Goal: Transaction & Acquisition: Purchase product/service

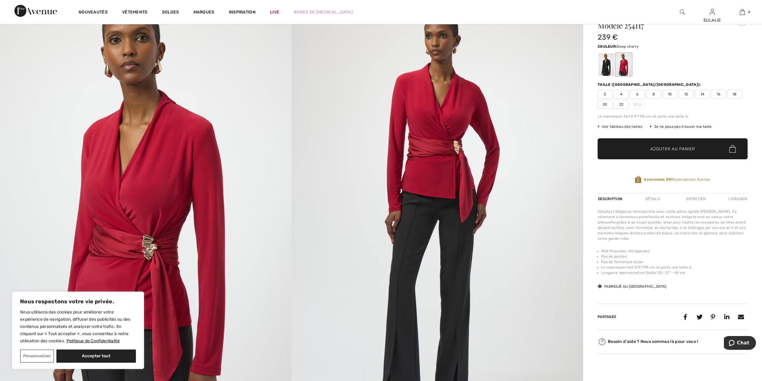
scroll to position [640, 0]
click at [607, 64] on div at bounding box center [607, 64] width 16 height 23
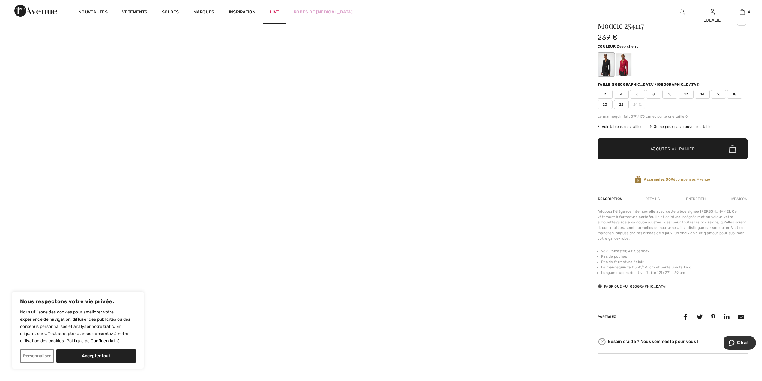
click at [273, 11] on link "Live" at bounding box center [274, 12] width 9 height 6
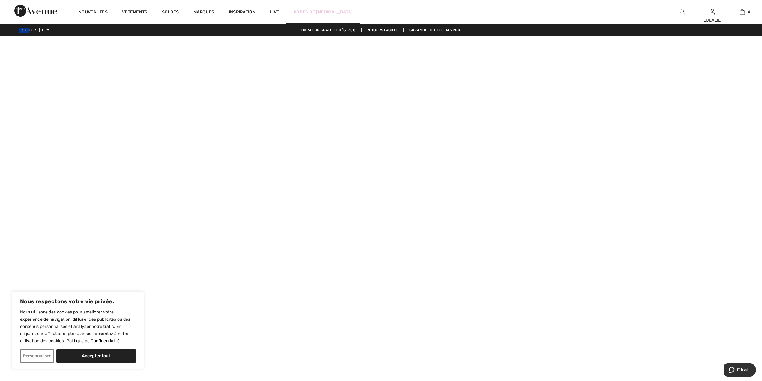
click at [304, 11] on link "Robes de [MEDICAL_DATA]" at bounding box center [323, 12] width 59 height 6
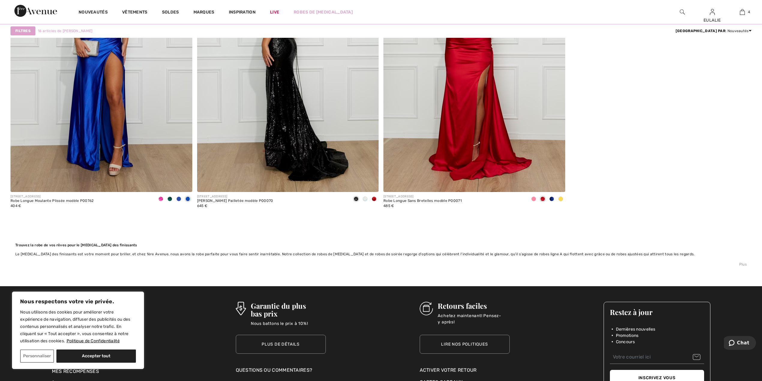
scroll to position [1800, 0]
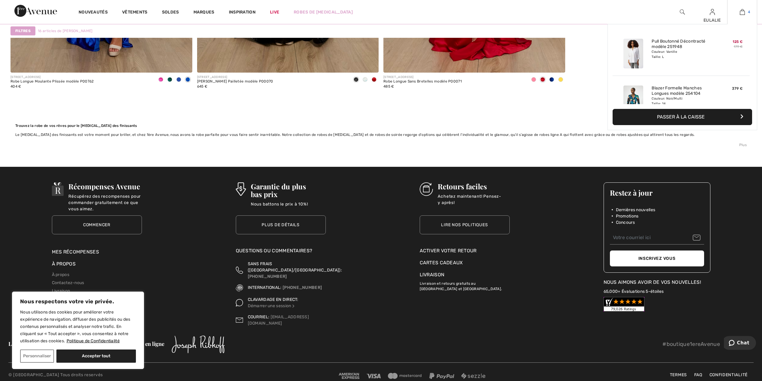
click at [741, 11] on img at bounding box center [742, 11] width 5 height 7
